Goal: Information Seeking & Learning: Understand process/instructions

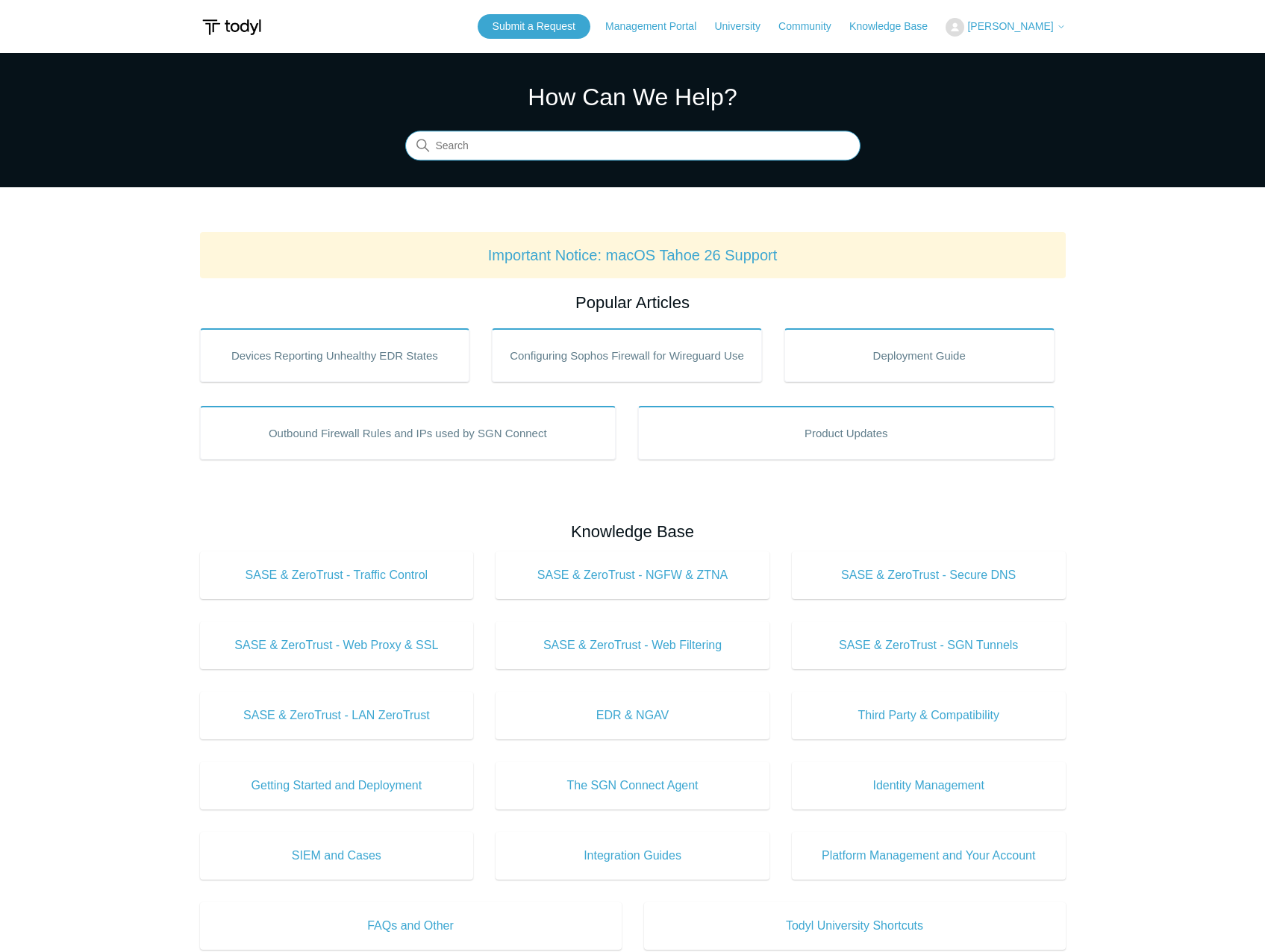
click at [594, 135] on input "Search" at bounding box center [633, 147] width 455 height 30
type input "install mac"
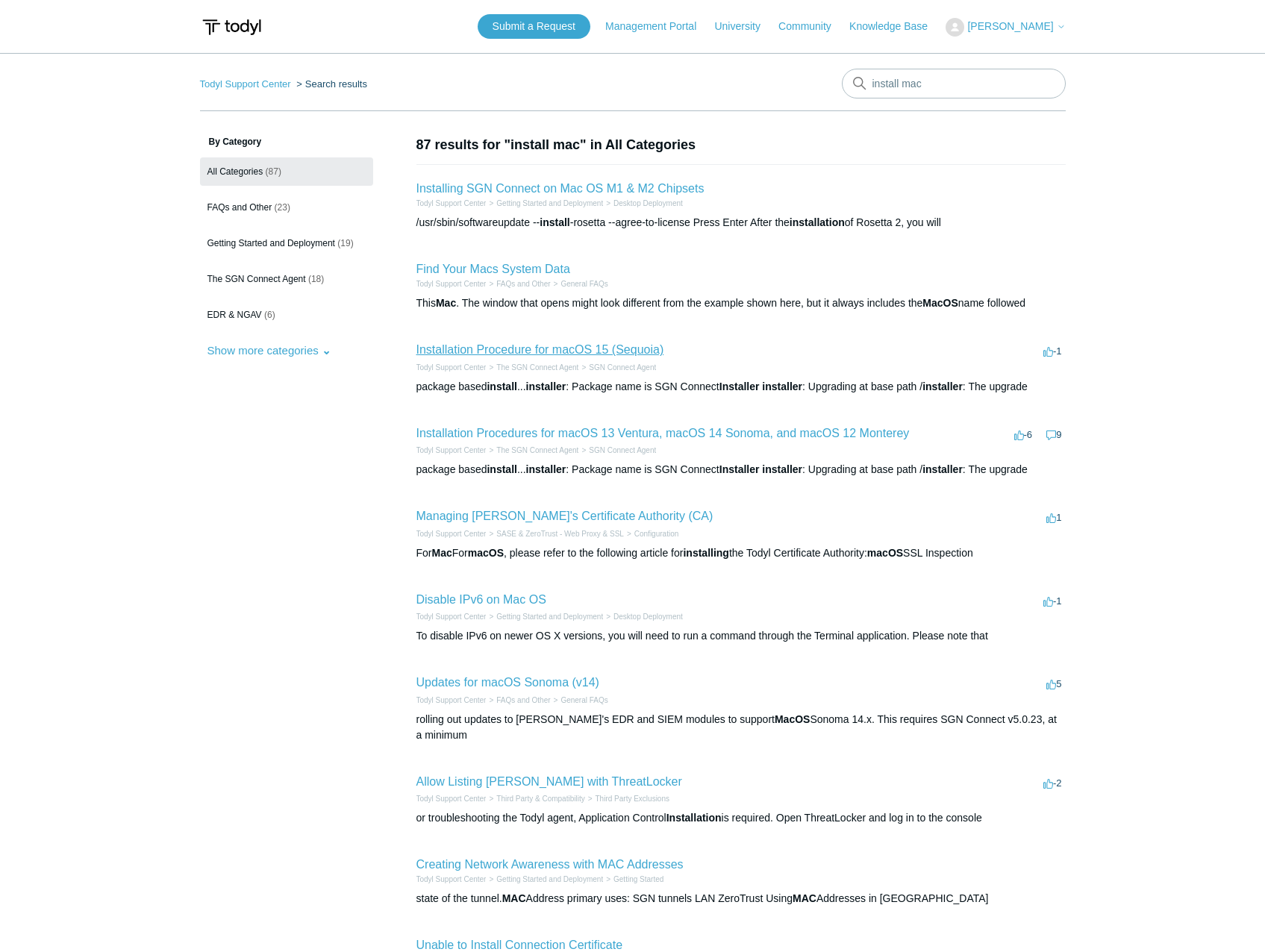
click at [562, 351] on link "Installation Procedure for macOS 15 (Sequoia)" at bounding box center [540, 349] width 248 height 13
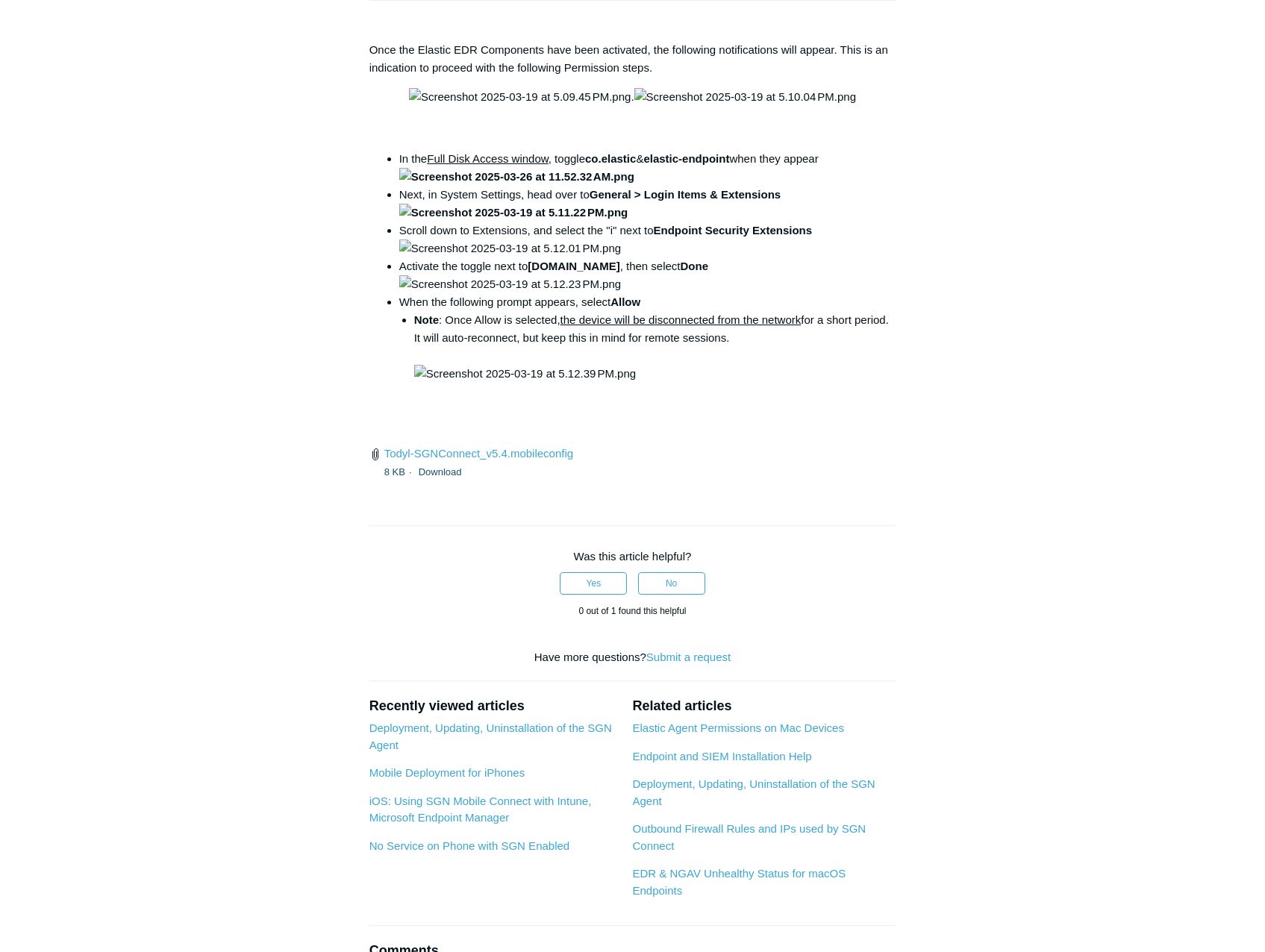
scroll to position [1940, 0]
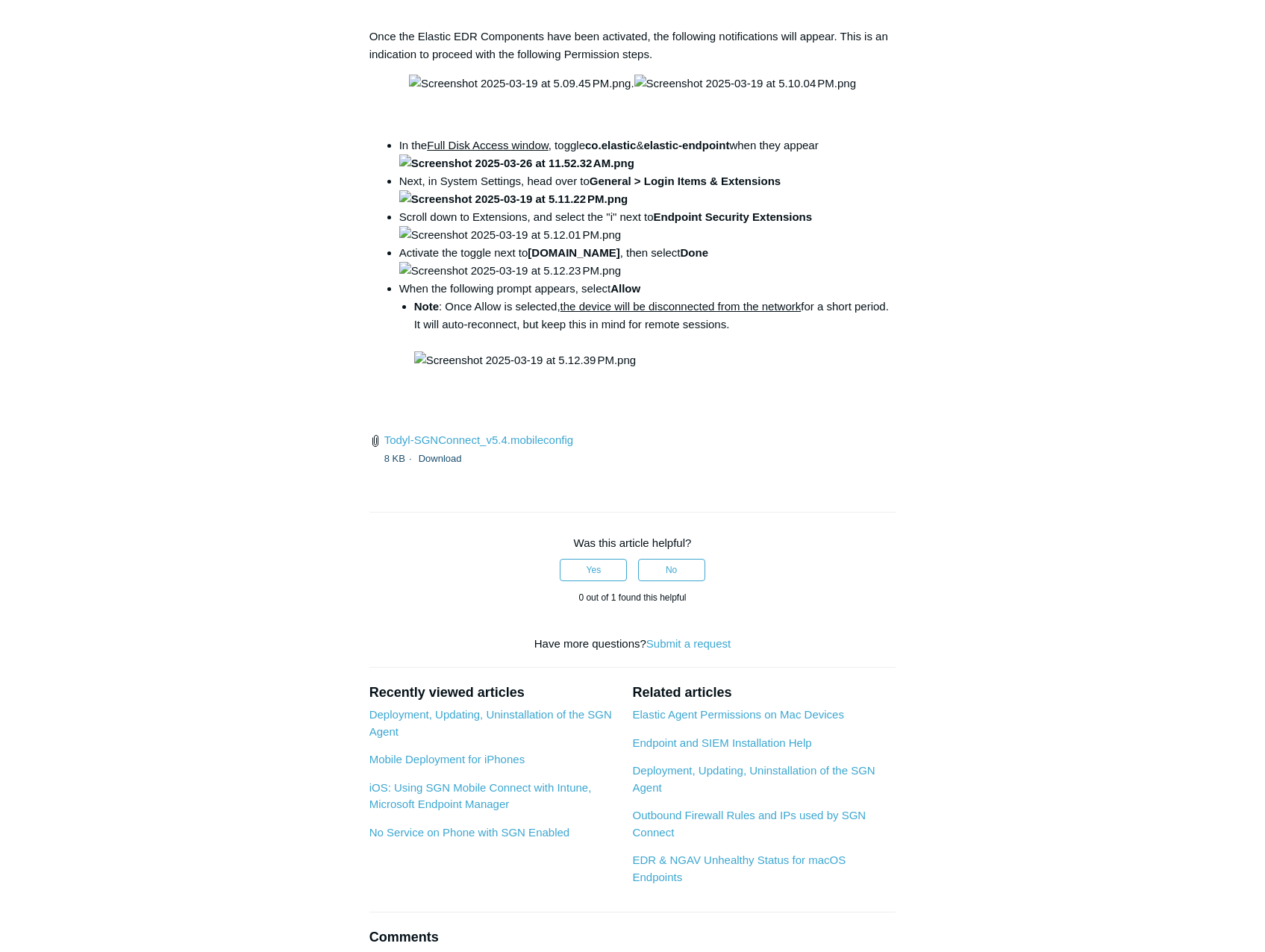
drag, startPoint x: 580, startPoint y: 567, endPoint x: 805, endPoint y: 559, distance: 225.1
drag, startPoint x: 805, startPoint y: 559, endPoint x: 741, endPoint y: 566, distance: 64.4
copy code "open /Library/PrivilegedHelperTools/"
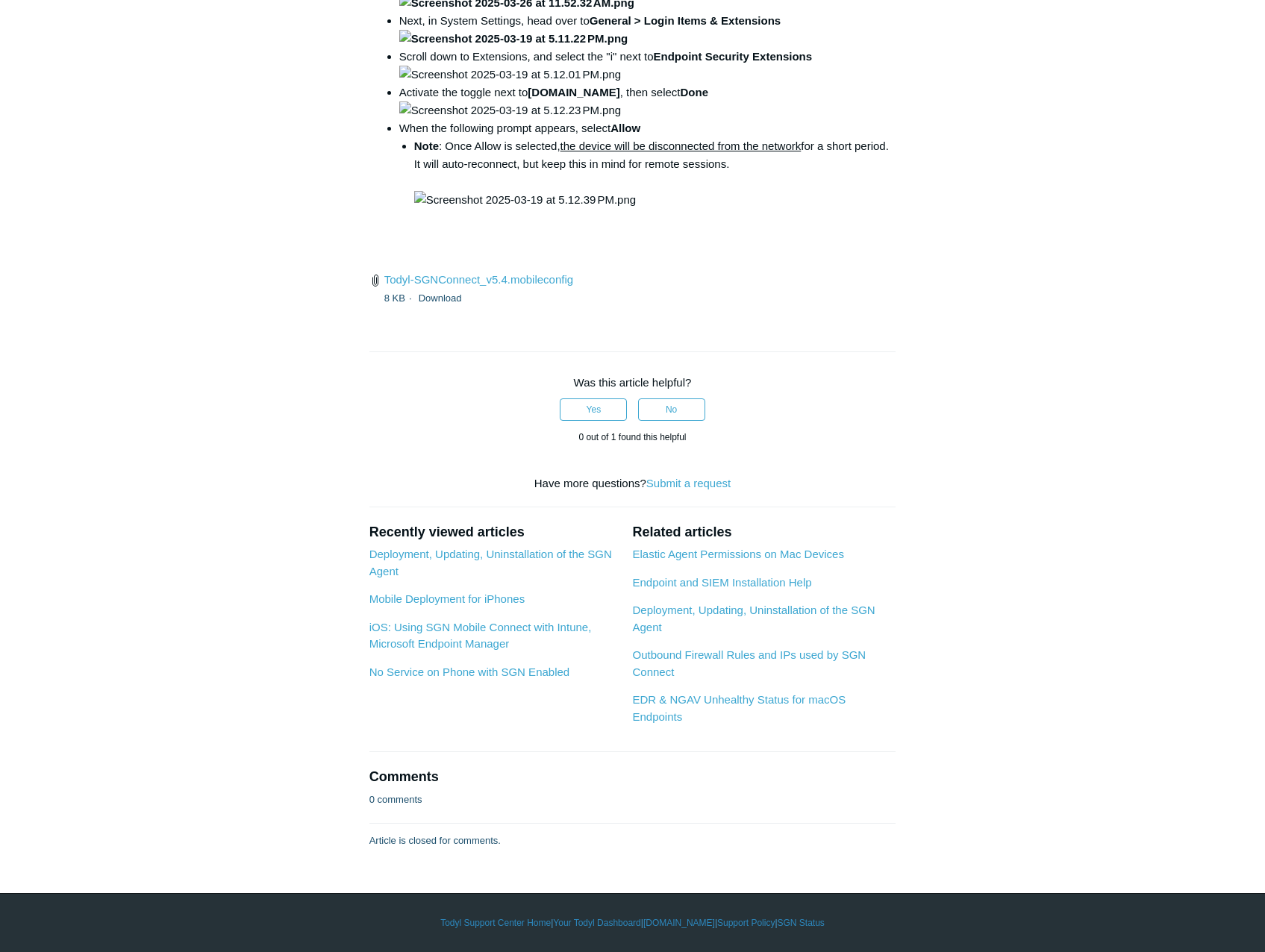
scroll to position [4178, 0]
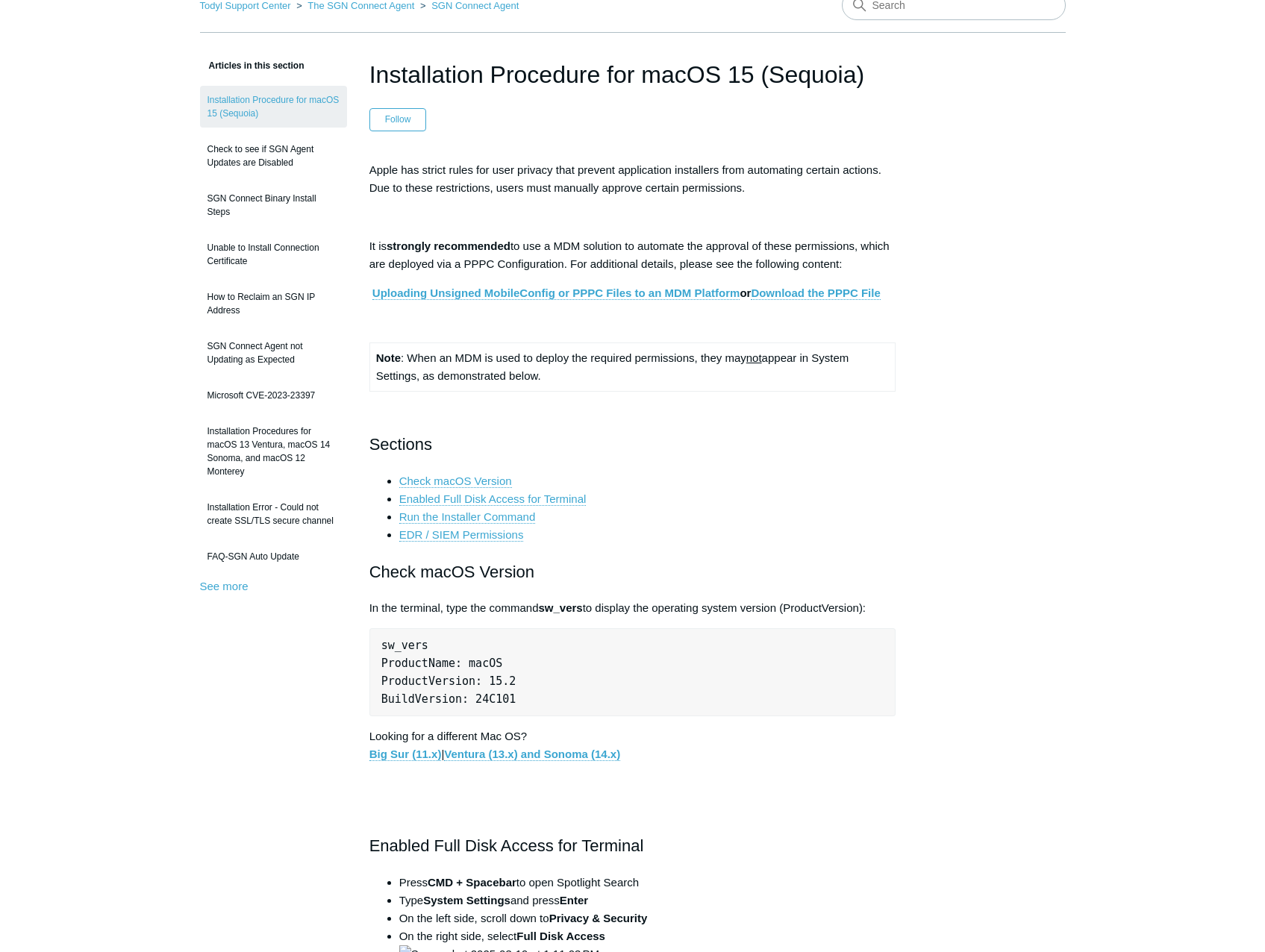
scroll to position [0, 0]
